Goal: Task Accomplishment & Management: Manage account settings

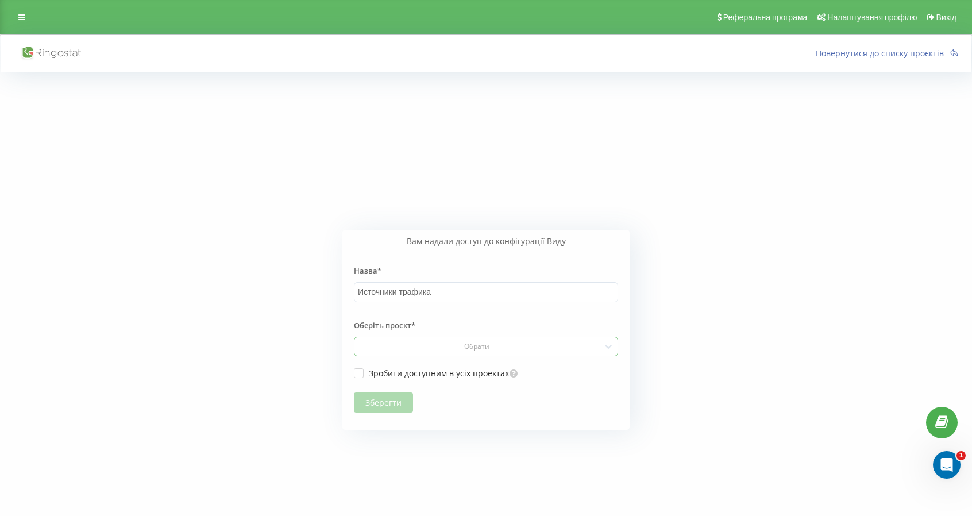
click at [413, 344] on div "Обрати" at bounding box center [477, 346] width 236 height 9
click at [450, 366] on div "[DOMAIN_NAME]" at bounding box center [486, 367] width 263 height 18
click at [353, 375] on div "Назва* Источники трафика Оберіть проєкт* option air-conditioner.ua, selected. a…" at bounding box center [485, 335] width 287 height 164
click at [364, 377] on label "Зробити доступним в усіх проектах" at bounding box center [431, 373] width 155 height 10
checkbox input "true"
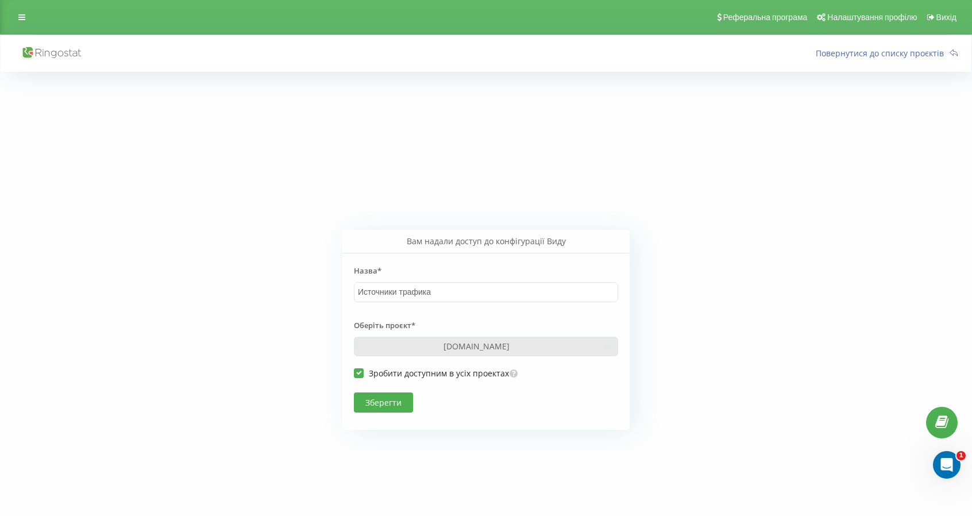
click at [388, 399] on button "Зберегти" at bounding box center [383, 402] width 59 height 20
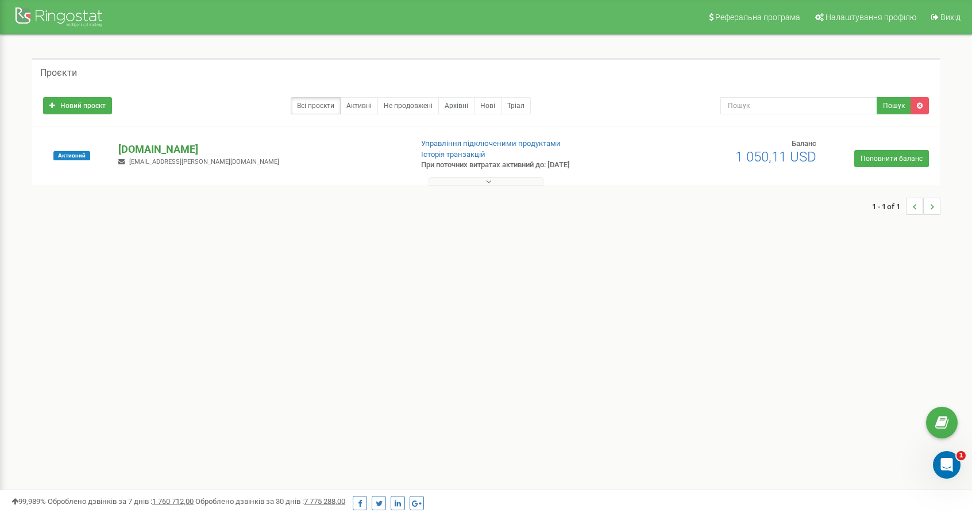
click at [176, 147] on p "[DOMAIN_NAME]" at bounding box center [260, 149] width 284 height 15
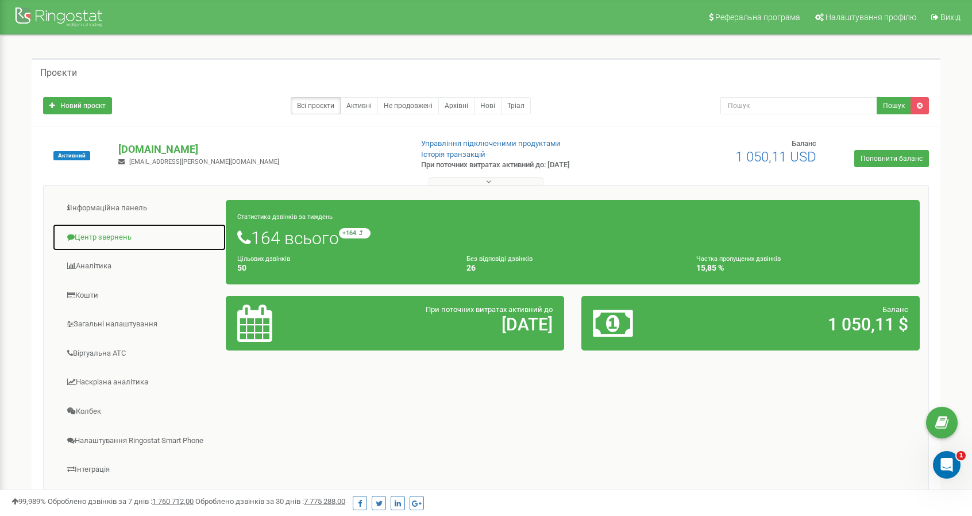
click at [120, 234] on link "Центр звернень" at bounding box center [139, 238] width 174 height 28
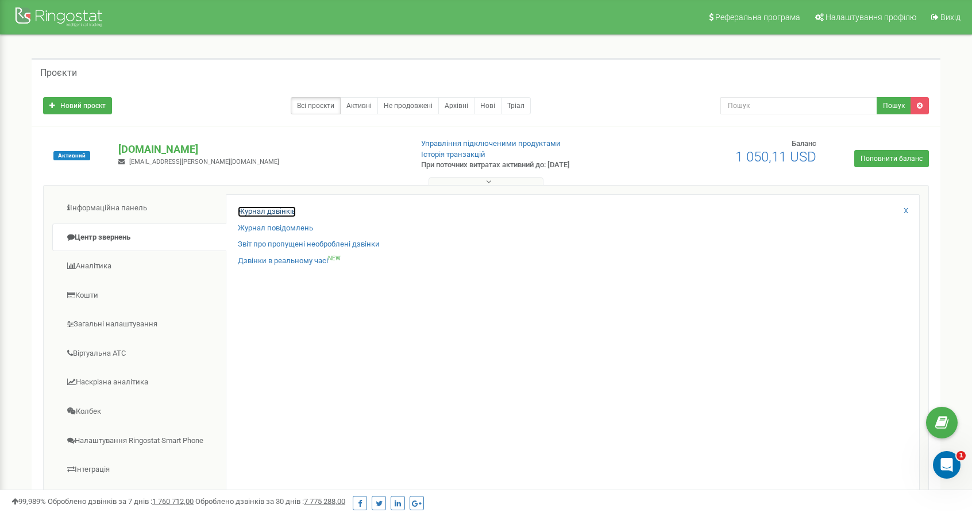
click at [272, 206] on link "Журнал дзвінків" at bounding box center [267, 211] width 58 height 11
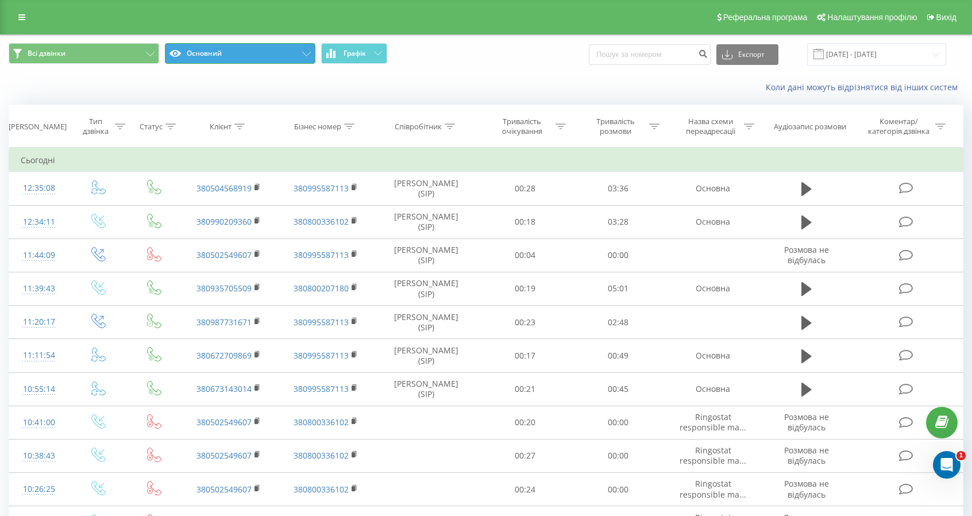
click at [252, 57] on button "Основний" at bounding box center [240, 53] width 151 height 21
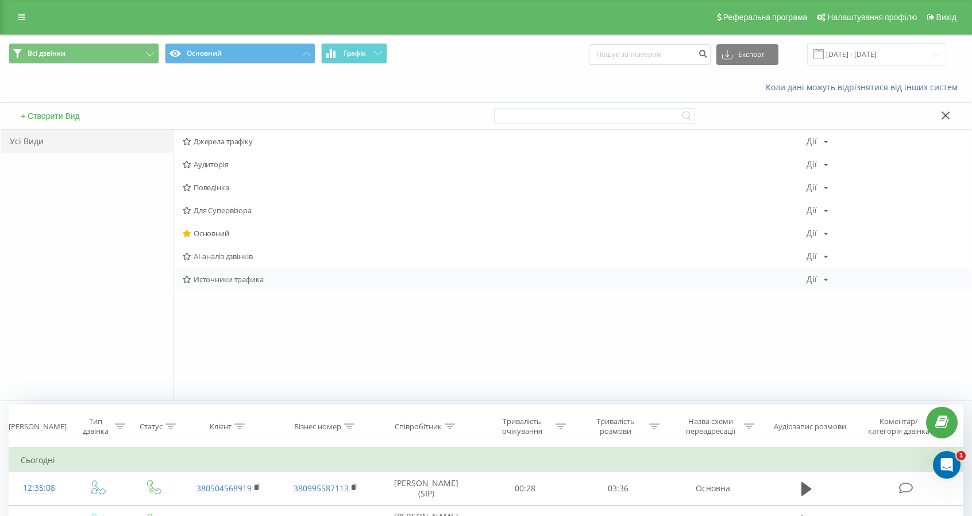
click at [228, 278] on span "Источники трафика" at bounding box center [495, 279] width 624 height 8
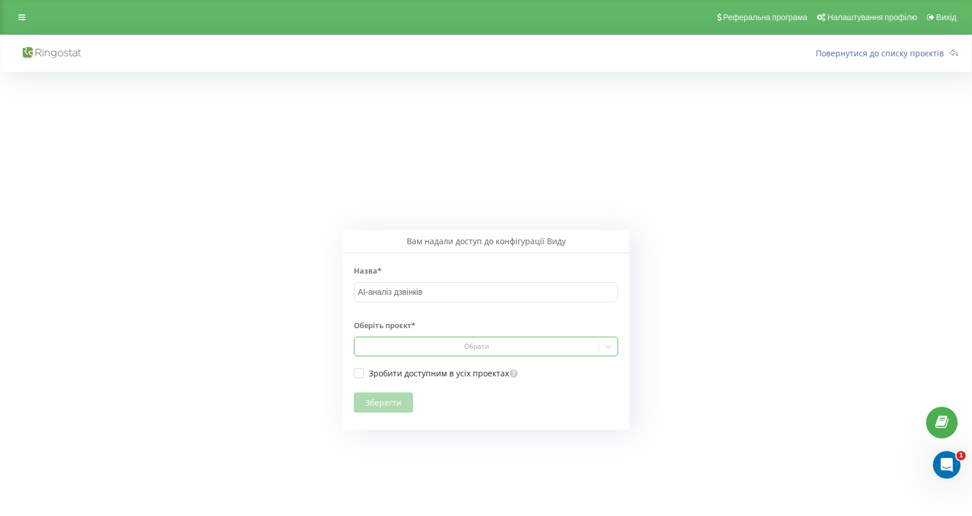
click at [430, 348] on div "Обрати" at bounding box center [477, 346] width 236 height 9
click at [449, 364] on div "[DOMAIN_NAME]" at bounding box center [486, 367] width 263 height 18
click at [357, 372] on label "Зробити доступним в усіх проектах" at bounding box center [431, 373] width 155 height 10
checkbox input "true"
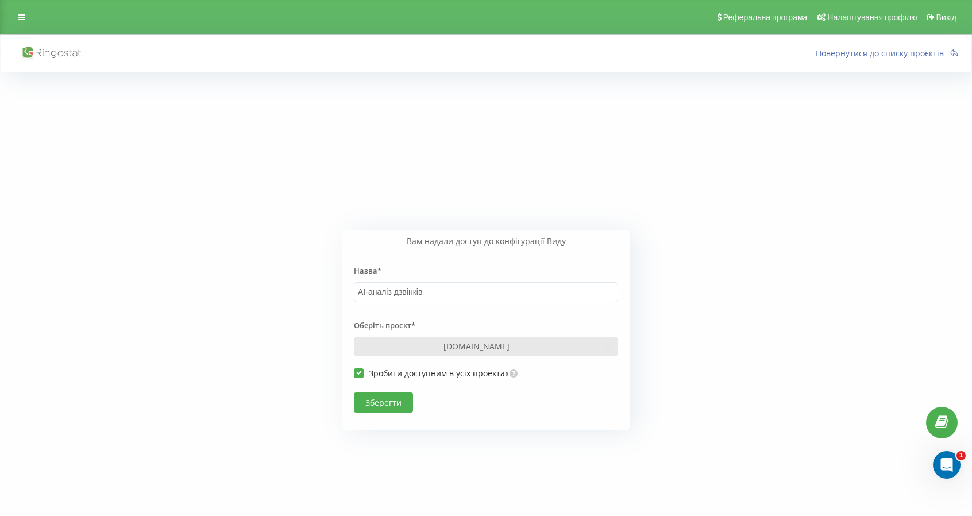
click at [391, 400] on button "Зберегти" at bounding box center [383, 402] width 59 height 20
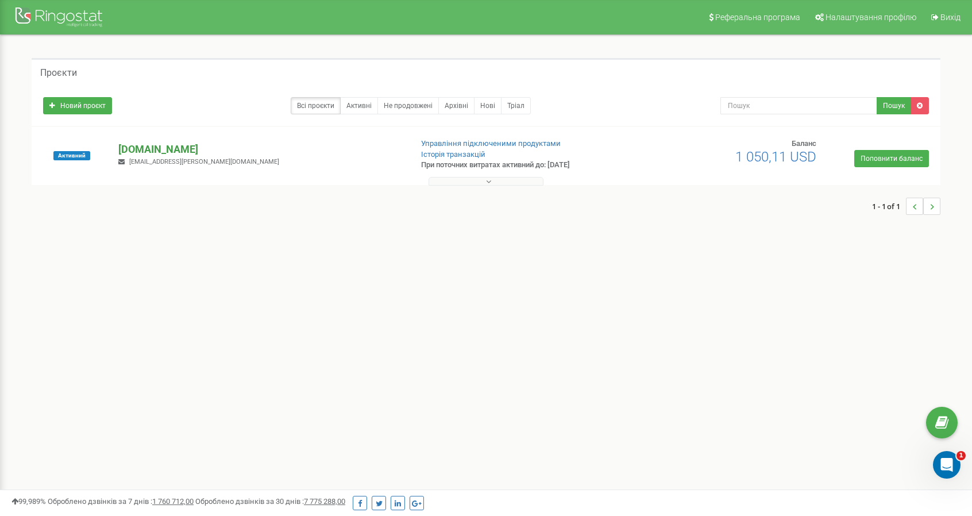
click at [164, 149] on p "[DOMAIN_NAME]" at bounding box center [260, 149] width 284 height 15
